Goal: Information Seeking & Learning: Learn about a topic

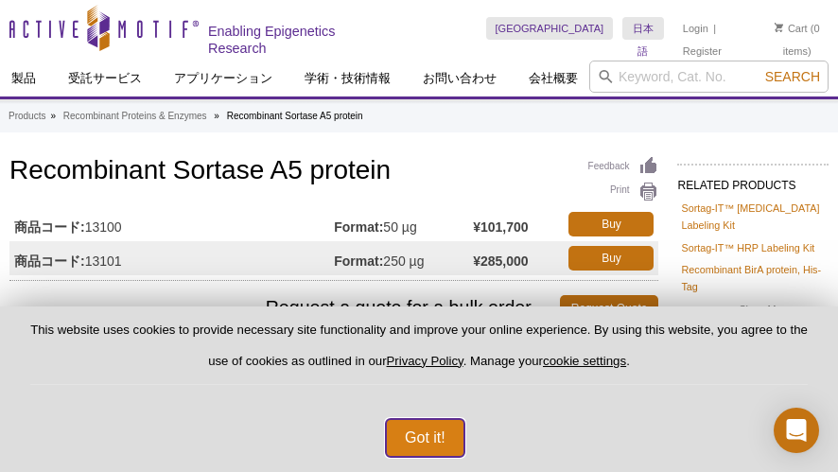
click at [408, 428] on button "Got it!" at bounding box center [425, 438] width 79 height 38
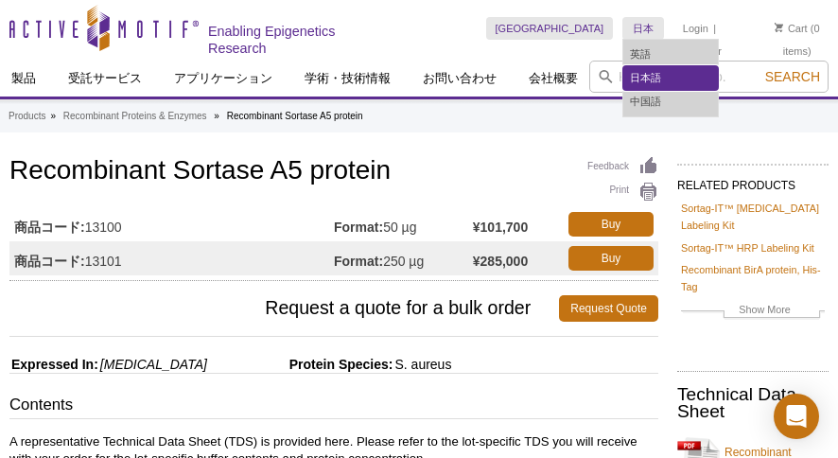
click at [623, 69] on link "日本語" at bounding box center [670, 78] width 95 height 24
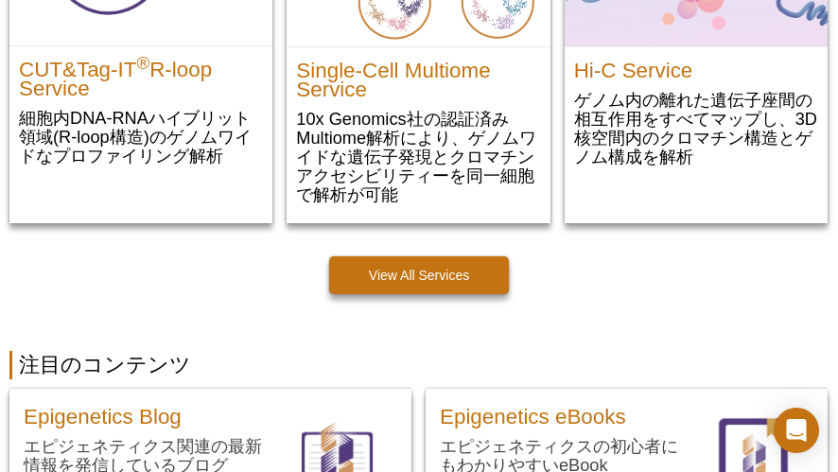
scroll to position [1189, 0]
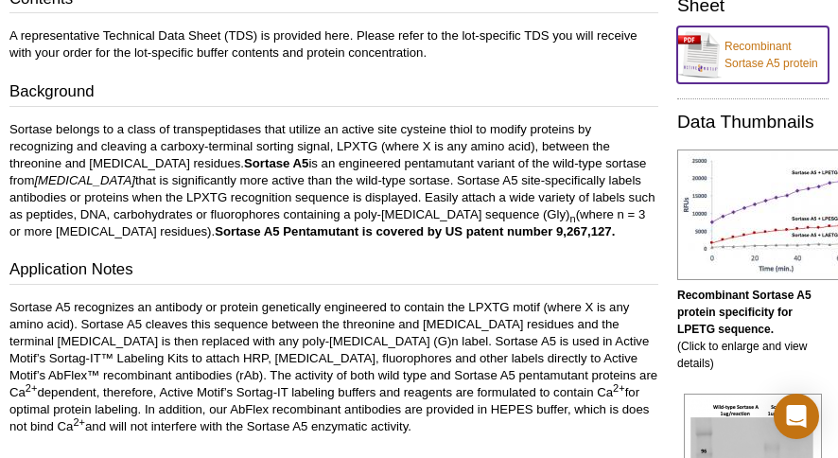
scroll to position [346, 0]
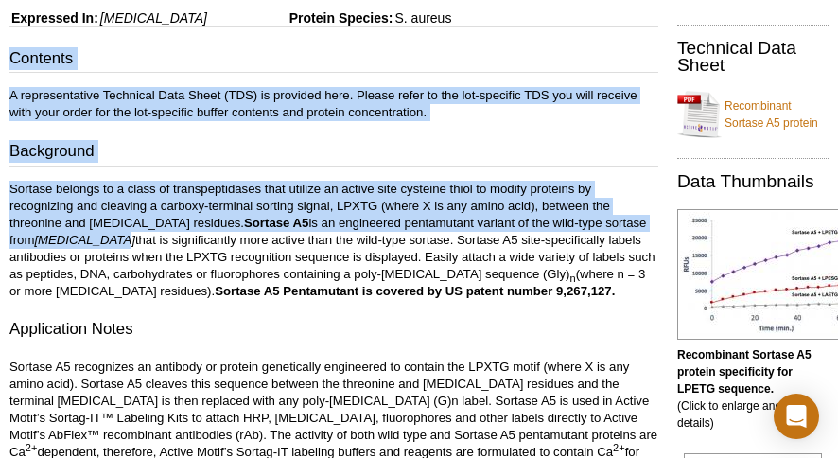
drag, startPoint x: 12, startPoint y: 55, endPoint x: 91, endPoint y: 231, distance: 192.7
click at [91, 231] on div "Contents A representative Technical Data Sheet (TDS) is provided here. Please r…" at bounding box center [333, 449] width 649 height 804
click at [327, 166] on div "Contents A representative Technical Data Sheet (TDS) is provided here. Please r…" at bounding box center [333, 449] width 649 height 804
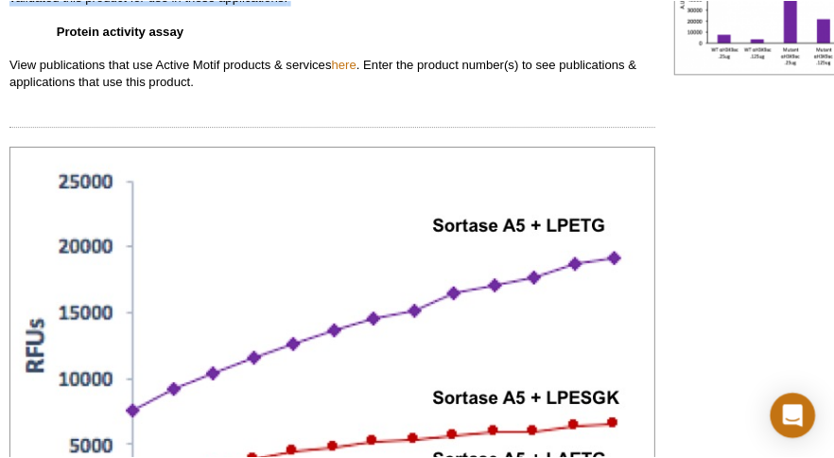
scroll to position [1105, 0]
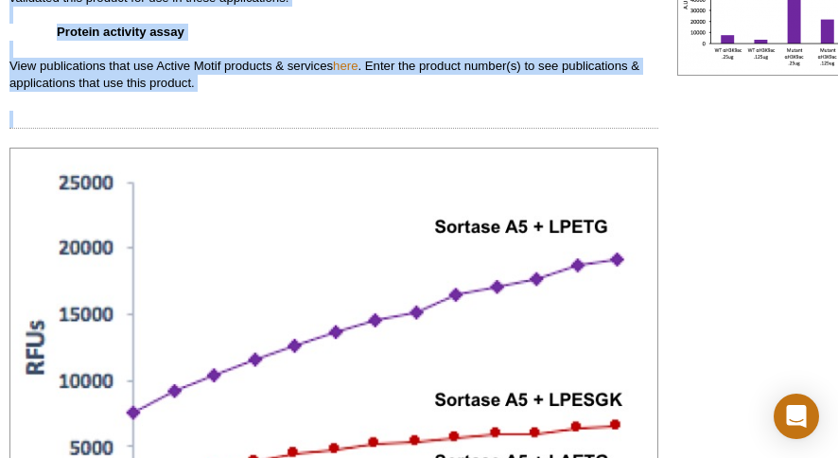
drag, startPoint x: 2, startPoint y: 167, endPoint x: 201, endPoint y: 93, distance: 213.1
click at [201, 93] on div "Feedback Print Recombinant Sortase A5 protein 商品コード: 13100 Format: 50 µg ¥101,7…" at bounding box center [329, 436] width 658 height 2777
copy div "Contents A representative Technical Data Sheet (TDS) is provided here. Please r…"
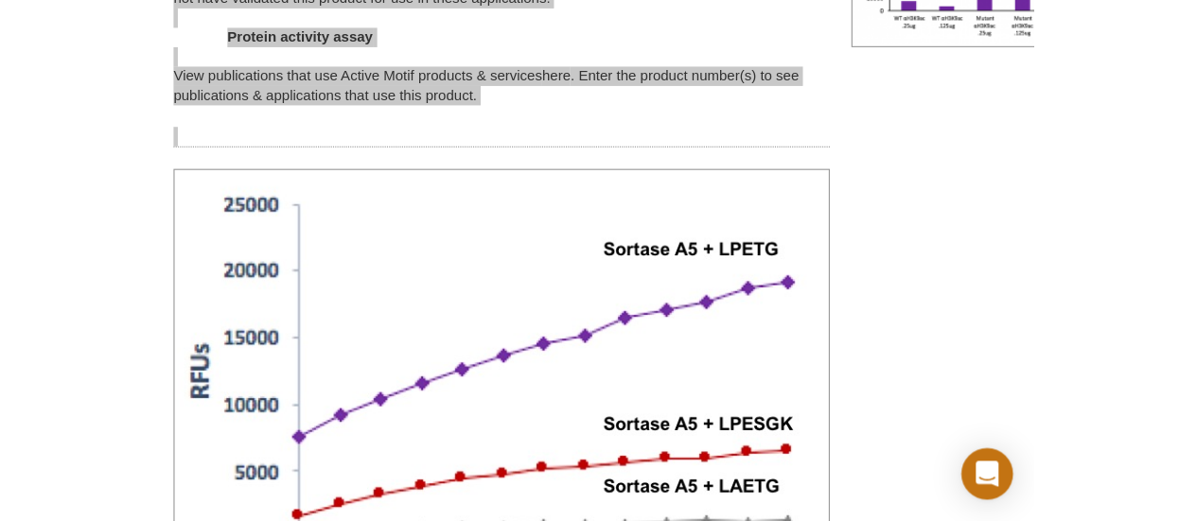
scroll to position [1187, 0]
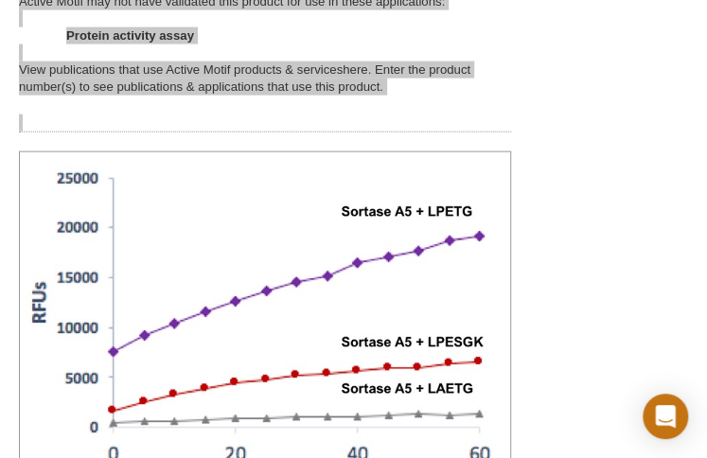
select select "[GEOGRAPHIC_DATA]"
select select "日本語"
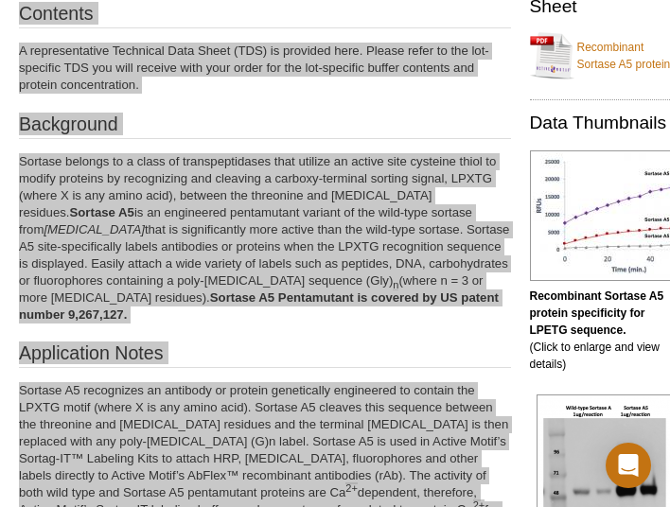
scroll to position [348, 0]
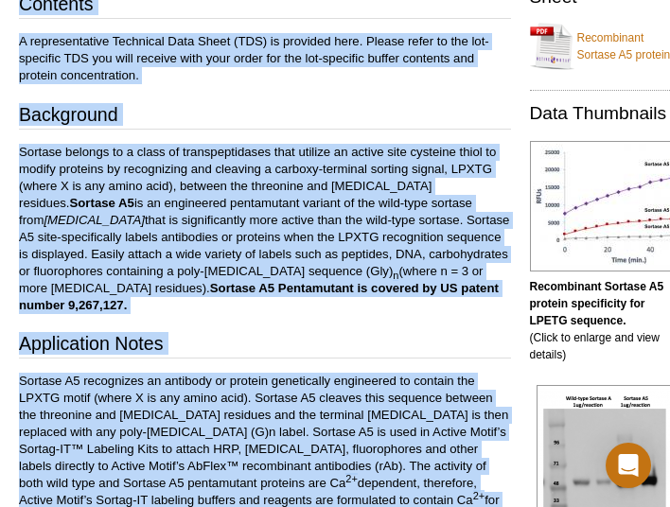
click at [269, 218] on p "Sortase belongs to a class of transpeptidases that utilize an active site cyste…" at bounding box center [265, 229] width 492 height 170
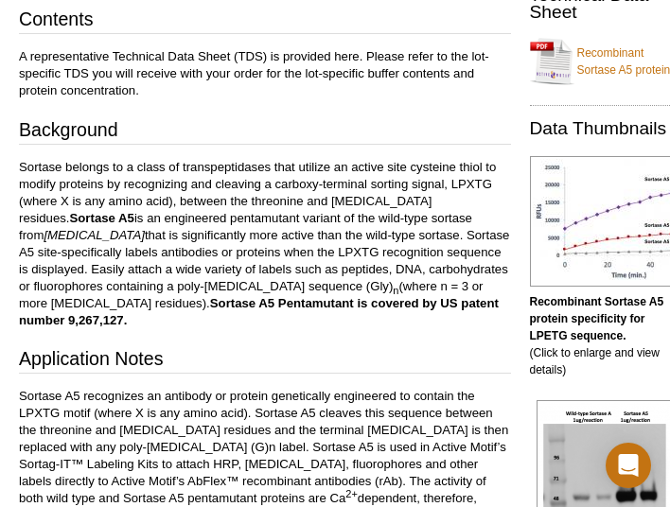
scroll to position [424, 0]
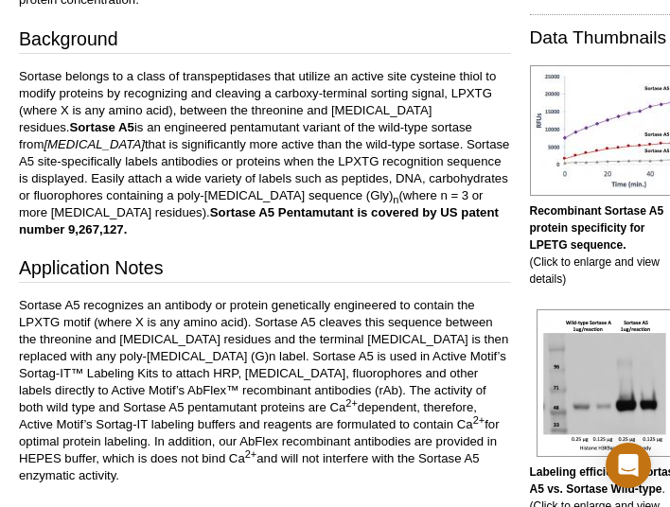
drag, startPoint x: 17, startPoint y: 251, endPoint x: 411, endPoint y: 442, distance: 438.3
copy div "Application Notes Sortase A5 recognizes an antibody or protein genetically engi…"
click at [363, 200] on p "Sortase belongs to a class of transpeptidases that utilize an active site cyste…" at bounding box center [265, 153] width 492 height 170
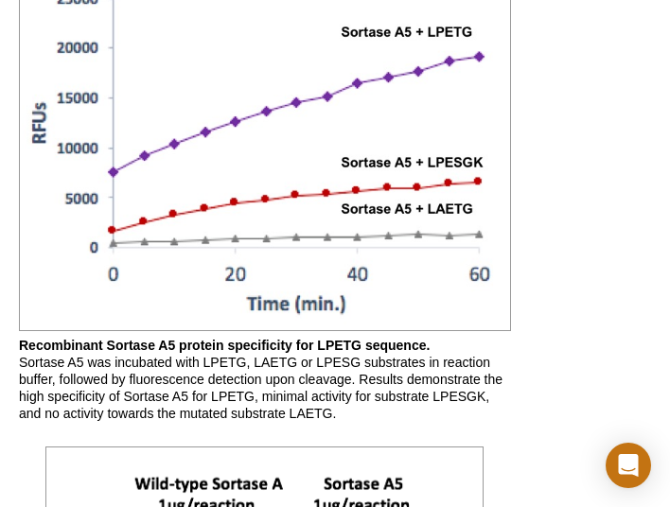
scroll to position [1370, 0]
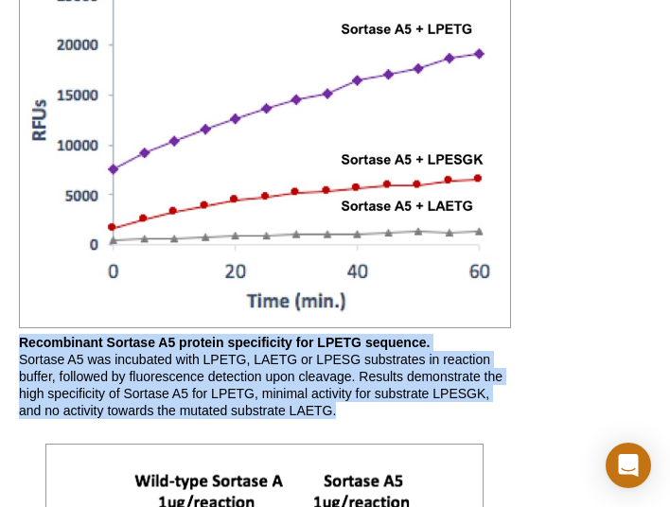
drag, startPoint x: 15, startPoint y: 302, endPoint x: 446, endPoint y: 372, distance: 437.0
click at [446, 372] on div "Products » Recombinant Proteins & Enzymes » Recombinant Sortase A5 protein Feed…" at bounding box center [354, 140] width 709 height 2887
copy p "Recombinant Sortase A5 protein specificity for LPETG sequence. Sortase A5 was i…"
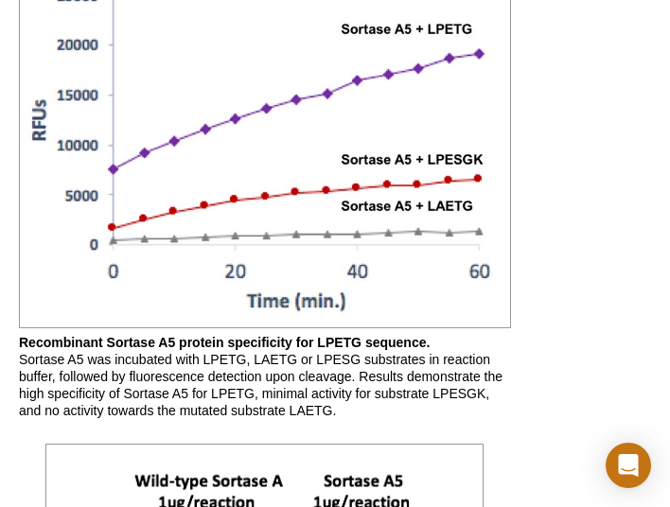
click at [611, 275] on div "RELATED PRODUCTS Sortag-IT™ Biotin Labeling Kit Sortag-IT™ HRP Labeling Kit Rec…" at bounding box center [601, 149] width 180 height 2867
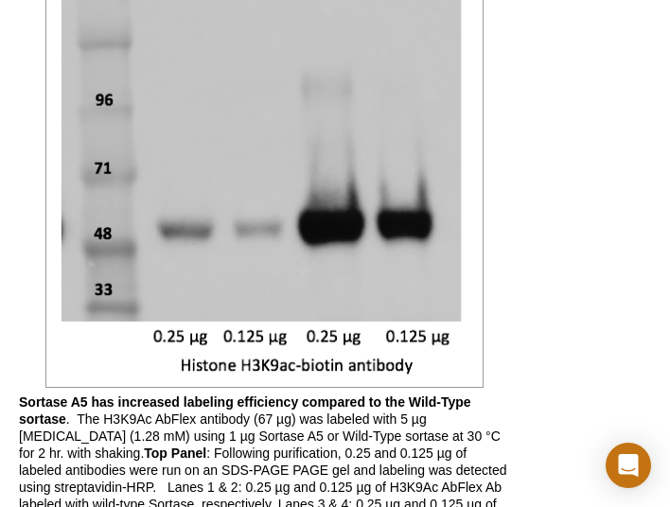
scroll to position [1980, 0]
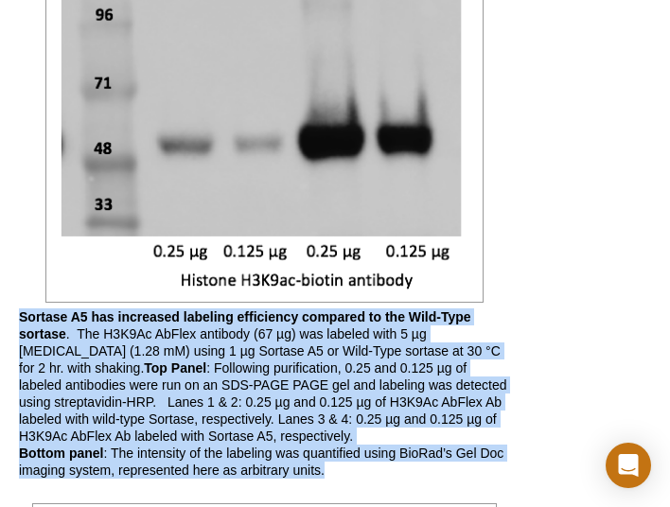
drag, startPoint x: 17, startPoint y: 278, endPoint x: 364, endPoint y: 439, distance: 382.6
copy p "Sortase A5 has increased labeling efficiency compared to the Wild-Type sortase …"
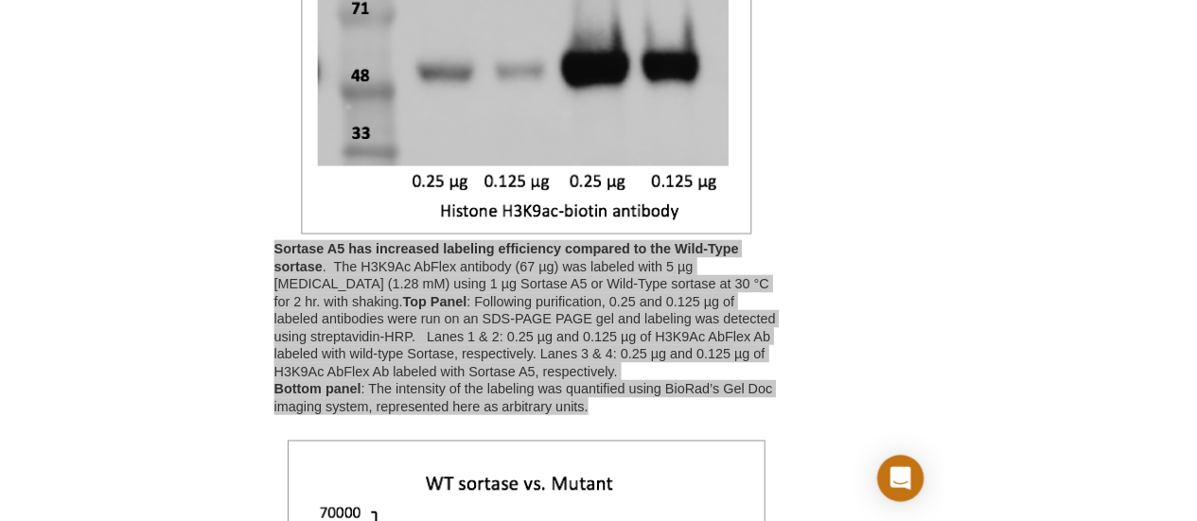
scroll to position [2241, 0]
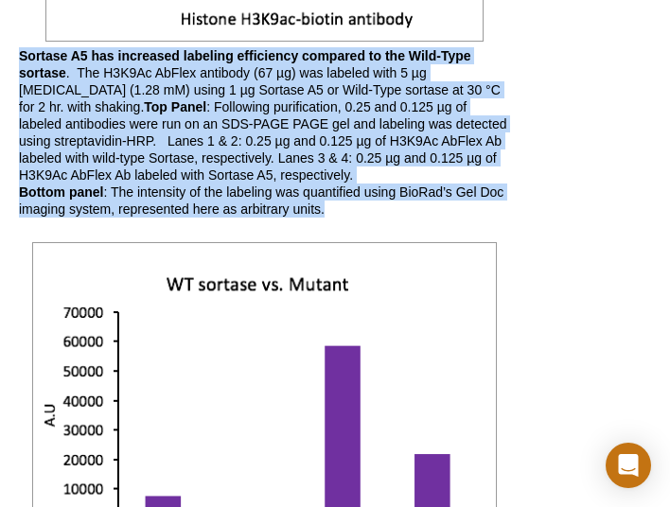
click at [323, 180] on div at bounding box center [323, 180] width 0 height 0
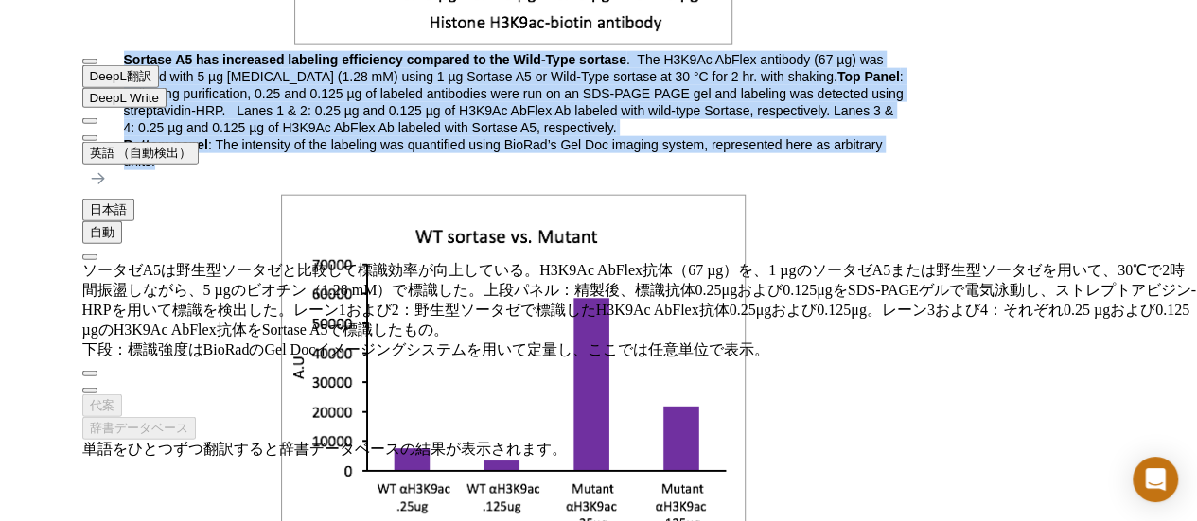
drag, startPoint x: 432, startPoint y: 78, endPoint x: 480, endPoint y: 39, distance: 61.9
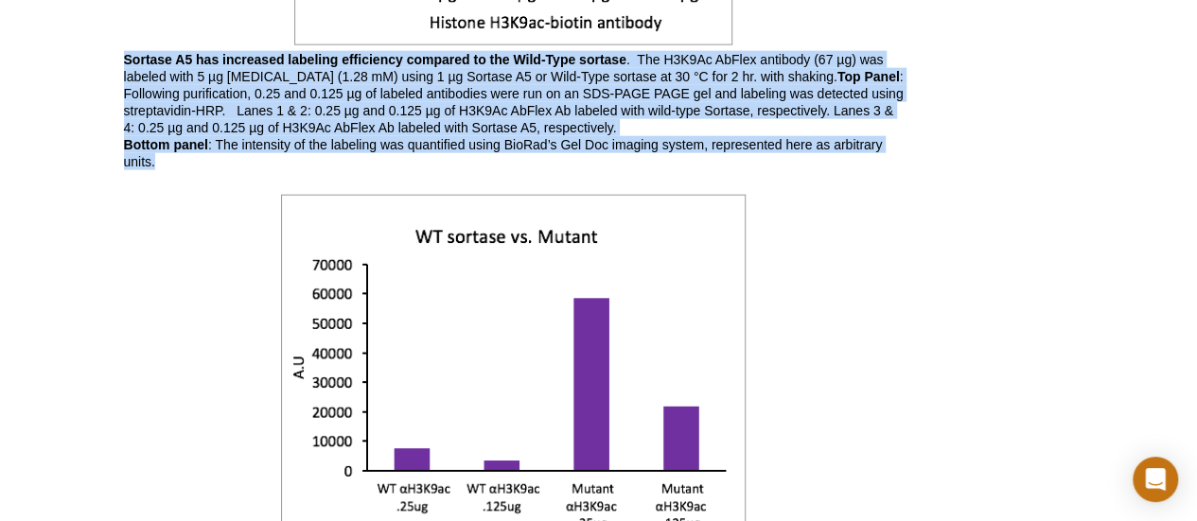
click at [417, 100] on p "Sortase A5 has increased labeling efficiency compared to the Wild-Type sortase …" at bounding box center [513, 110] width 779 height 119
drag, startPoint x: 123, startPoint y: 51, endPoint x: 229, endPoint y: 224, distance: 202.9
click at [154, 166] on div at bounding box center [154, 166] width 0 height 0
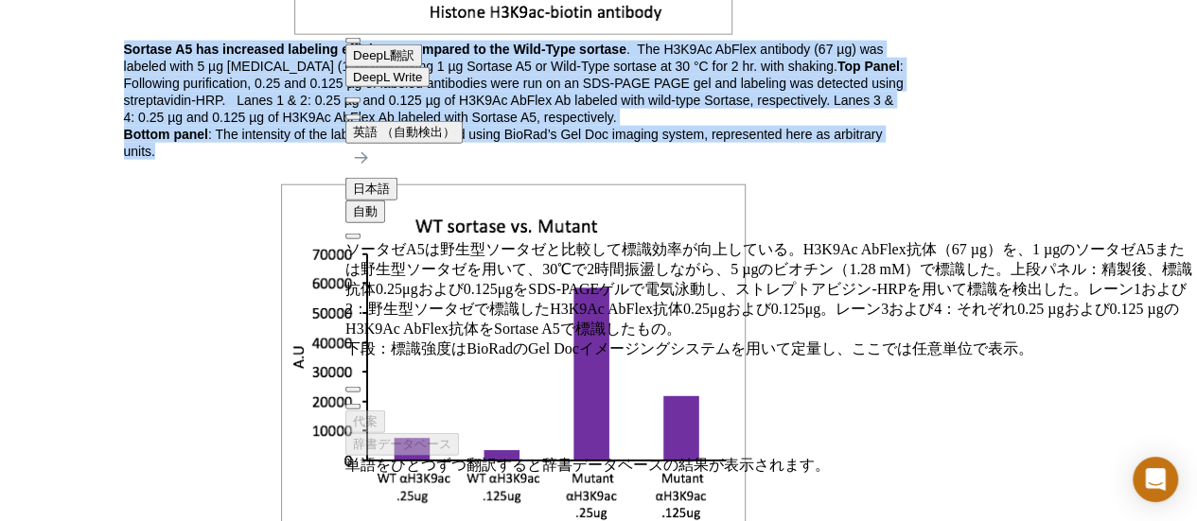
scroll to position [2254, 0]
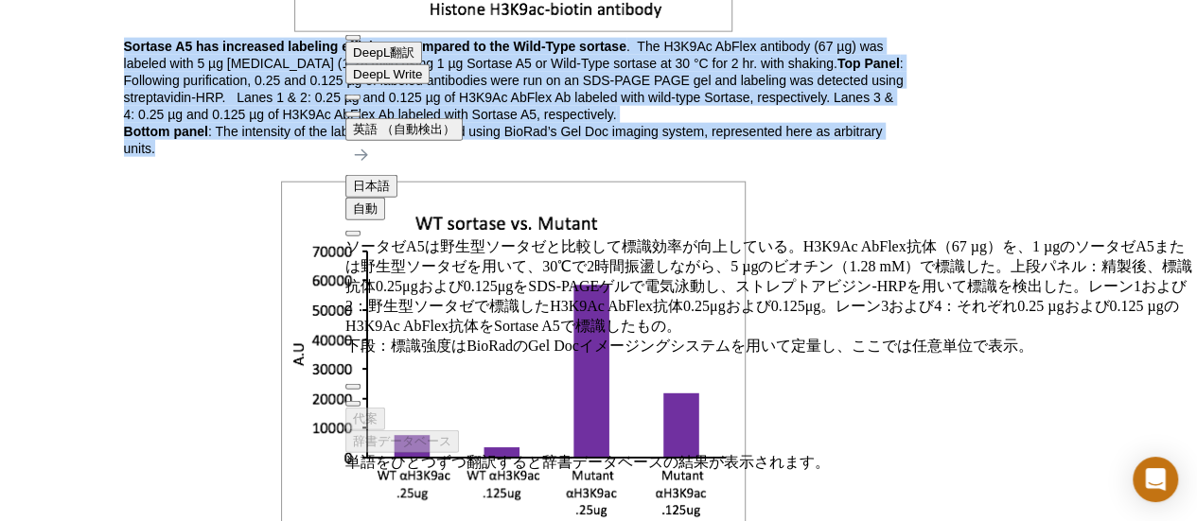
click at [353, 25] on div at bounding box center [770, 25] width 851 height 0
click at [350, 25] on div at bounding box center [770, 25] width 851 height 0
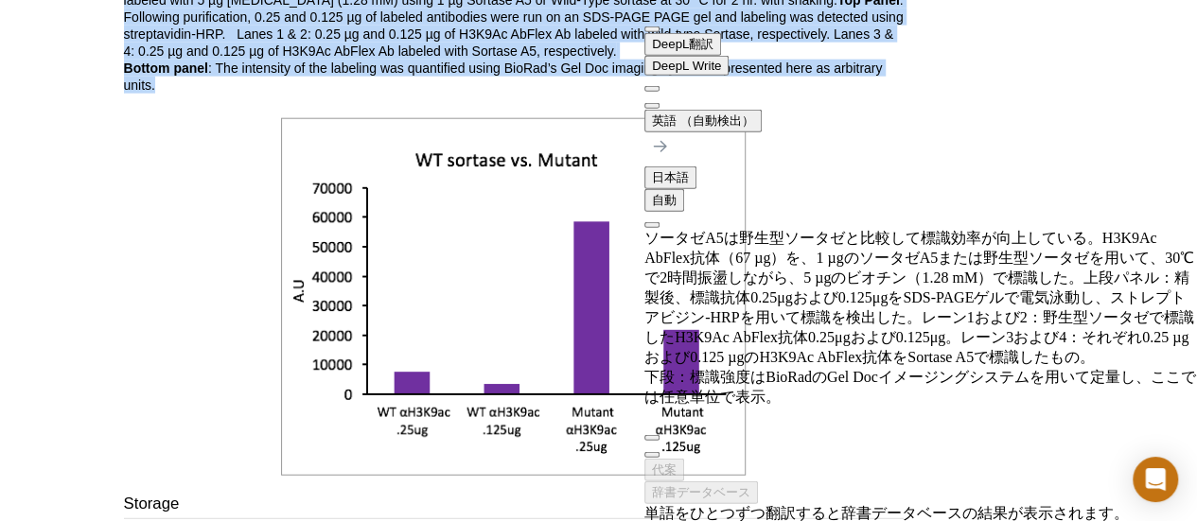
scroll to position [2318, 0]
click at [837, 228] on div "ソータゼA5は野生型ソータゼと比較して標識効率が向上している。H3K9Ac AbFlex抗体（67 µg）を、1 µgのソータゼA5または野生型ソータゼを用い…" at bounding box center [920, 326] width 552 height 196
drag, startPoint x: 1011, startPoint y: 143, endPoint x: 1009, endPoint y: 215, distance: 71.9
click at [837, 228] on div "ソータゼA5は野生型ソータゼと比較して標識効率が向上している。H3K9Ac AbFlex抗体（67 µg）を、1 µgのソータゼA5または野生型ソータゼを用い…" at bounding box center [920, 326] width 552 height 196
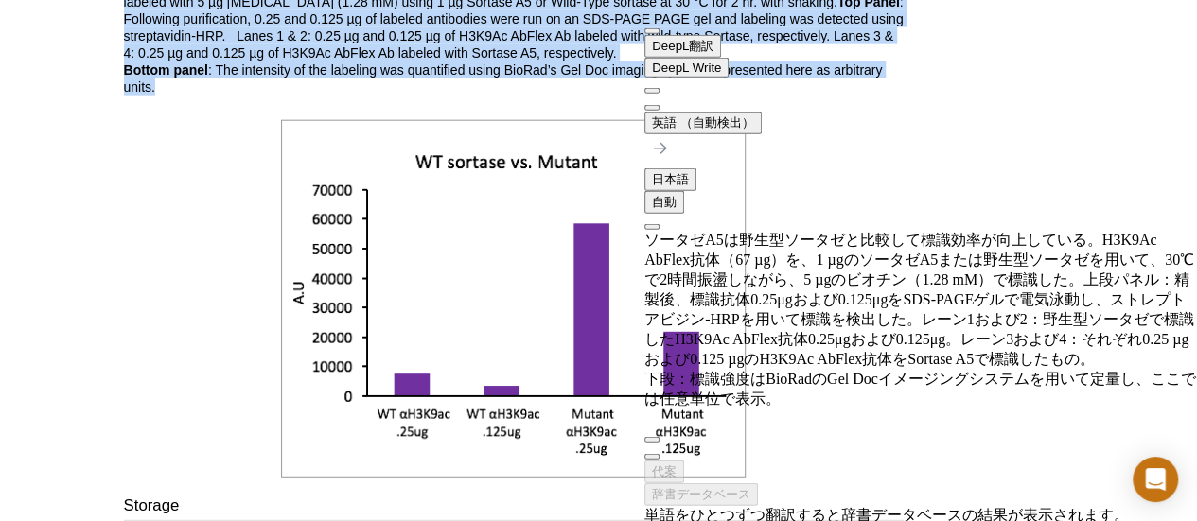
scroll to position [2315, 0]
drag, startPoint x: 1014, startPoint y: 148, endPoint x: 1065, endPoint y: 157, distance: 51.9
click at [837, 232] on div "ソータゼA5は野生型ソータゼと比較して標識効率が向上している。H3K9Ac AbFlex抗体（67 µg）を、1 µgのソータゼA5または野生型ソータゼを用い…" at bounding box center [920, 330] width 552 height 196
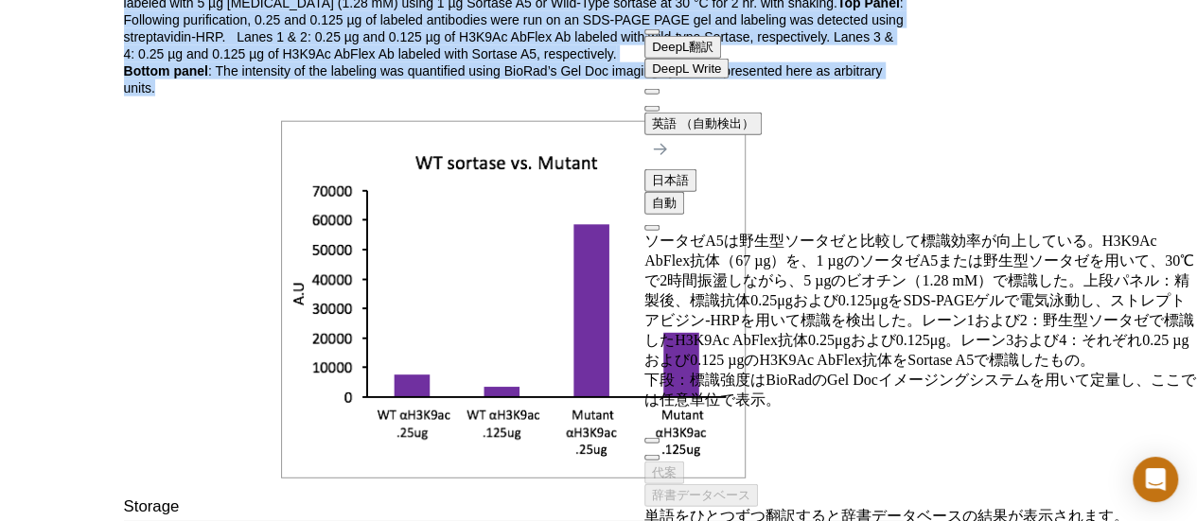
drag, startPoint x: 1056, startPoint y: 174, endPoint x: 1124, endPoint y: 171, distance: 68.2
click at [837, 232] on div "ソータゼA5は野生型ソータゼと比較して標識効率が向上している。H3K9Ac AbFlex抗体（67 µg）を、1 µgのソータゼA5または野生型ソータゼを用い…" at bounding box center [920, 330] width 552 height 196
click at [652, 458] on span "button" at bounding box center [652, 458] width 0 height 0
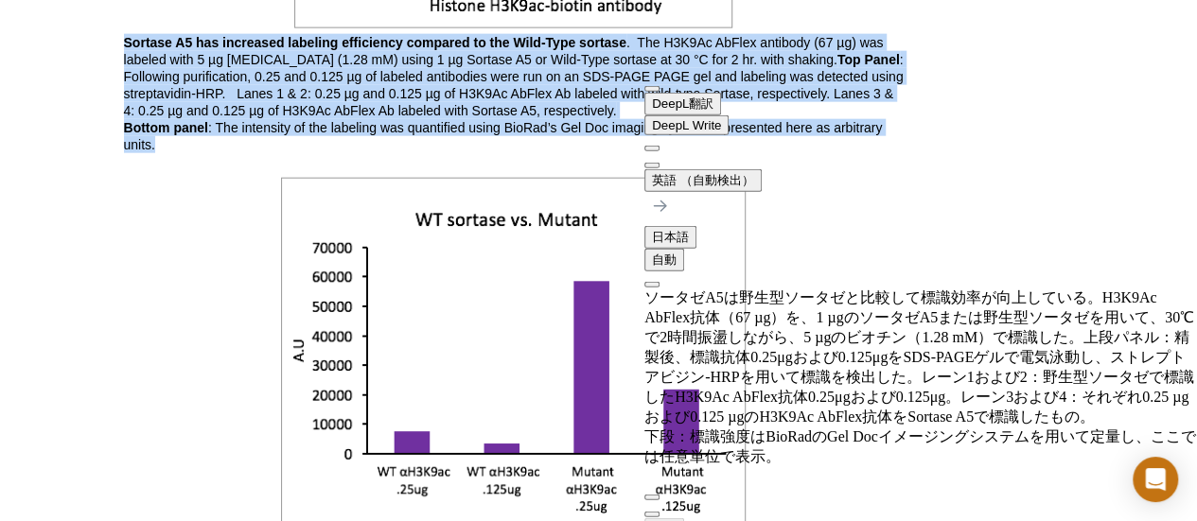
scroll to position [2263, 0]
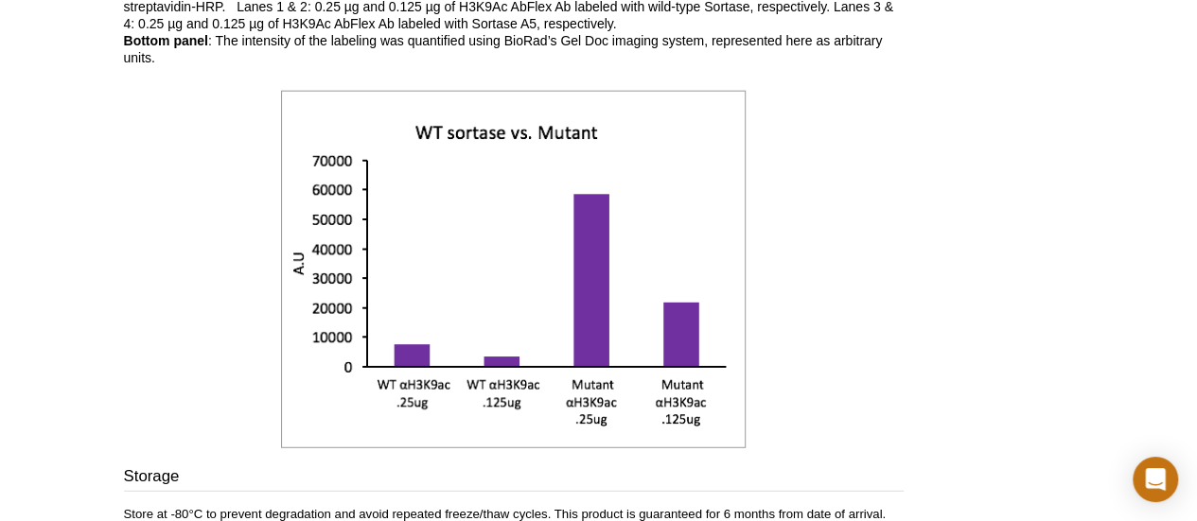
scroll to position [2346, 0]
click at [644, 114] on img at bounding box center [513, 269] width 464 height 358
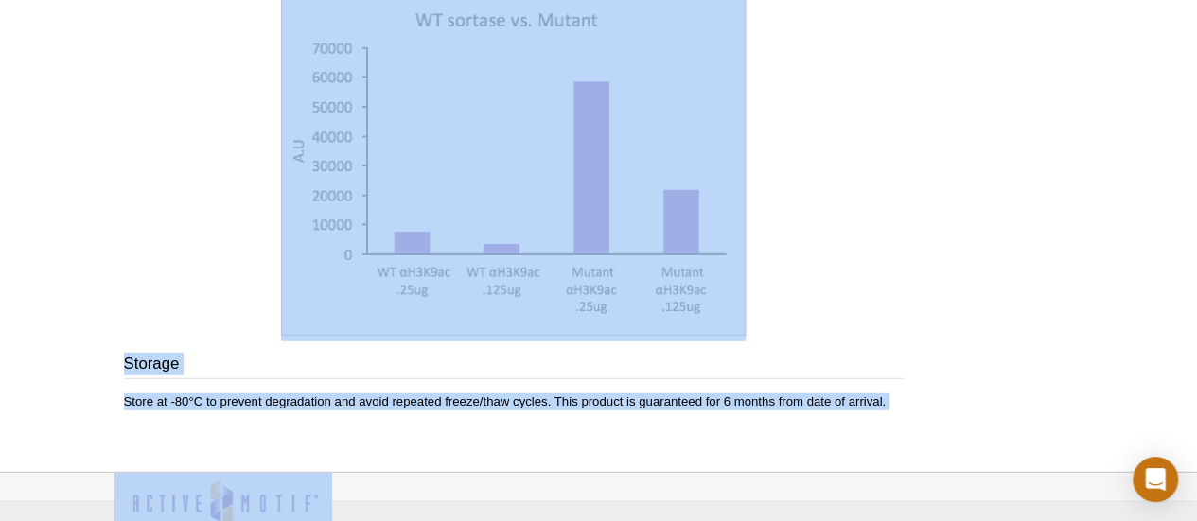
scroll to position [2569, 0]
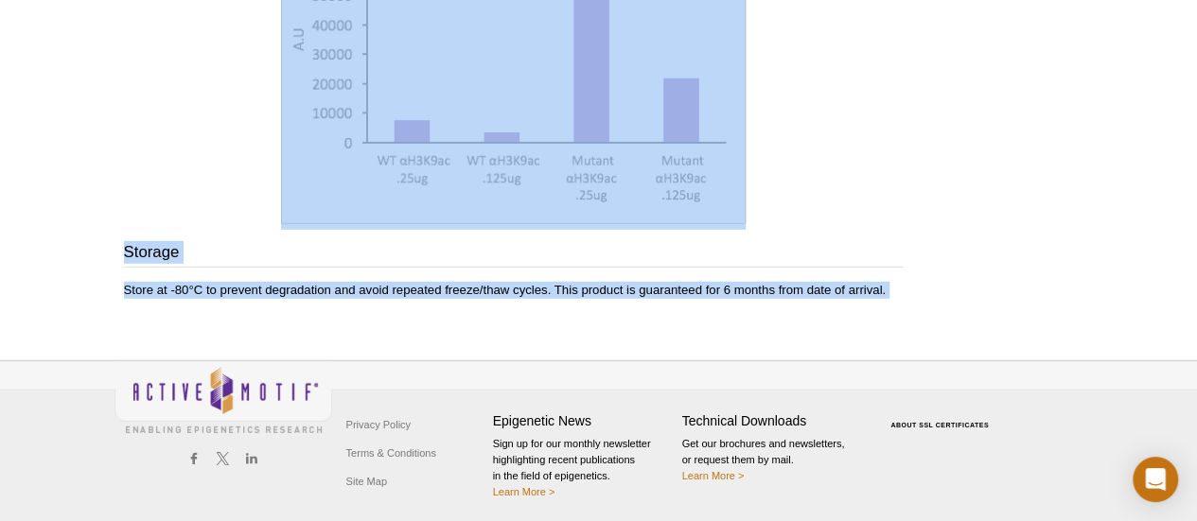
drag, startPoint x: 103, startPoint y: 130, endPoint x: 912, endPoint y: 282, distance: 822.9
click at [837, 295] on div at bounding box center [961, 295] width 0 height 0
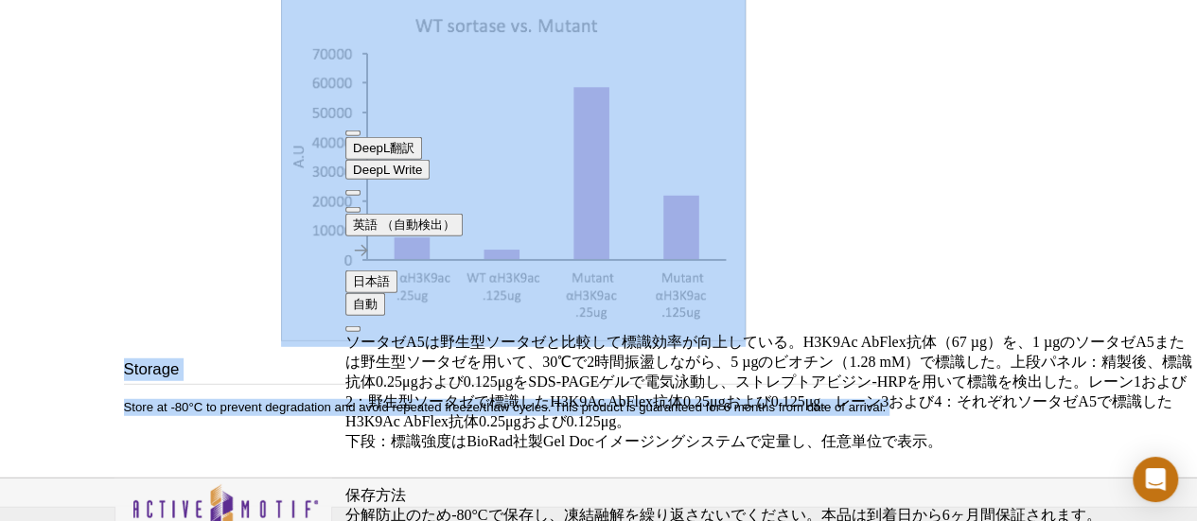
scroll to position [2452, 0]
click at [360, 207] on button at bounding box center [352, 210] width 15 height 6
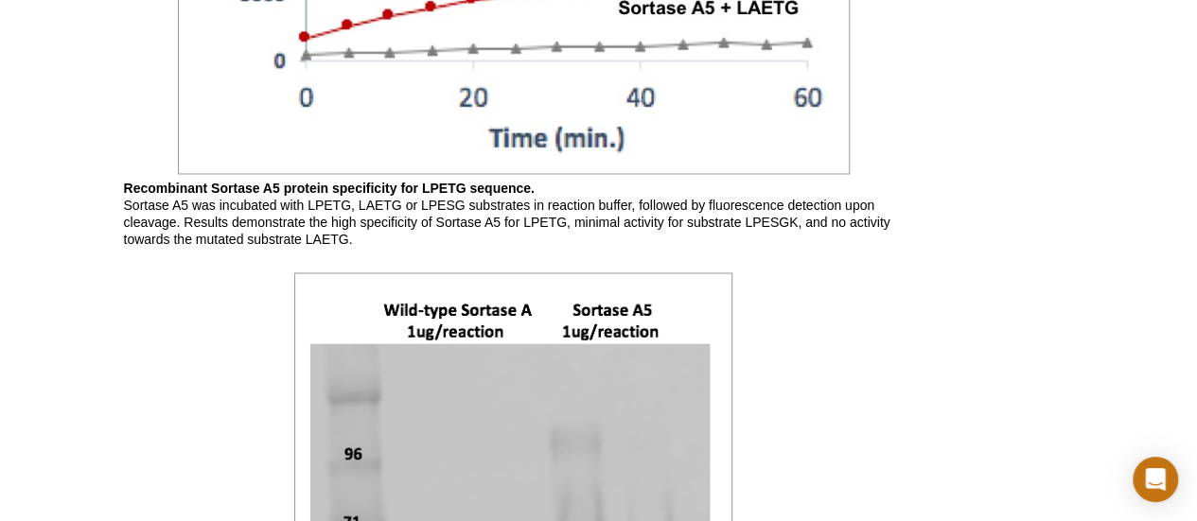
scroll to position [1814, 0]
